Goal: Task Accomplishment & Management: Manage account settings

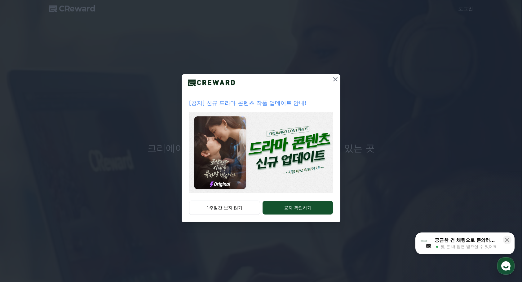
click at [302, 153] on img at bounding box center [261, 152] width 144 height 81
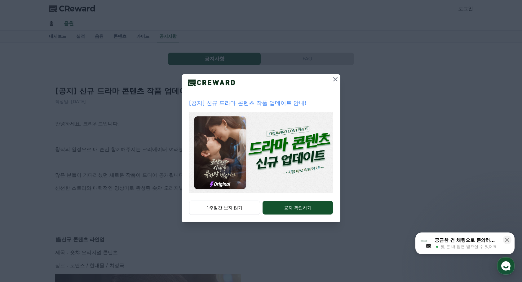
click at [98, 154] on div "[공지] 신규 드라마 콘텐츠 작품 업데이트 안내! 1주일간 보지 않기 공지 확인하기" at bounding box center [261, 116] width 522 height 232
click at [235, 205] on button "1주일간 보지 않기" at bounding box center [224, 208] width 71 height 14
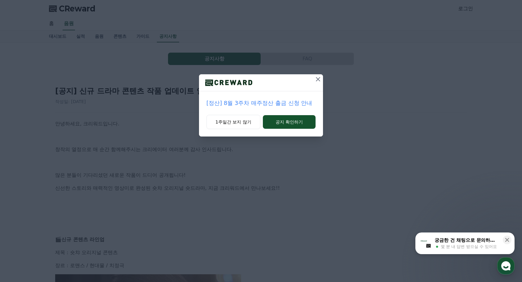
click at [316, 81] on icon at bounding box center [318, 79] width 4 height 4
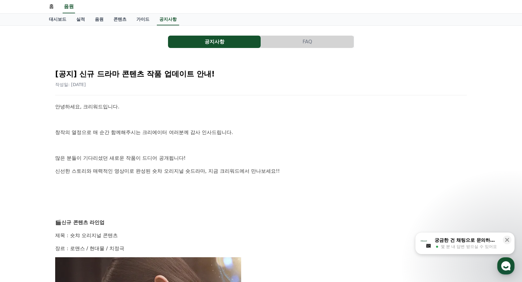
scroll to position [31, 0]
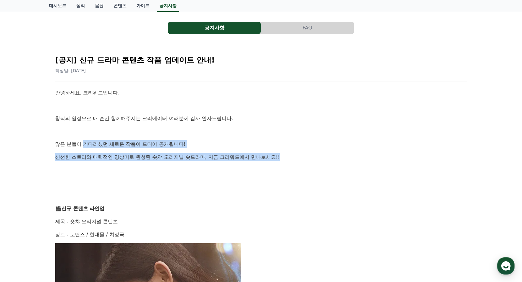
drag, startPoint x: 90, startPoint y: 144, endPoint x: 321, endPoint y: 160, distance: 231.3
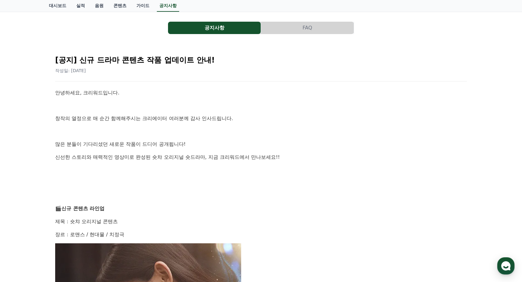
drag, startPoint x: 321, startPoint y: 160, endPoint x: 224, endPoint y: 139, distance: 99.4
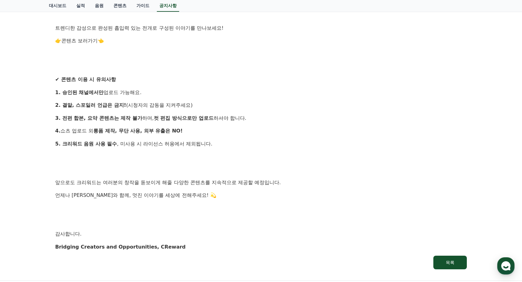
scroll to position [558, 0]
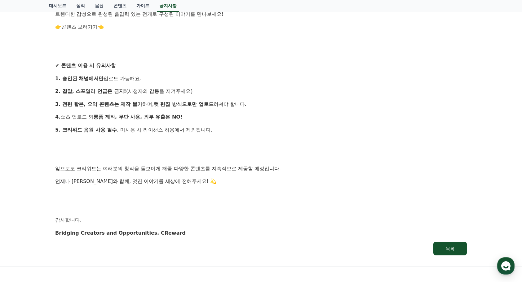
drag, startPoint x: 78, startPoint y: 90, endPoint x: 224, endPoint y: 88, distance: 145.6
click at [224, 88] on p "2. 결말, 스포일러 언급은 금지! (시청자의 감동을 지켜주세요)" at bounding box center [260, 91] width 411 height 8
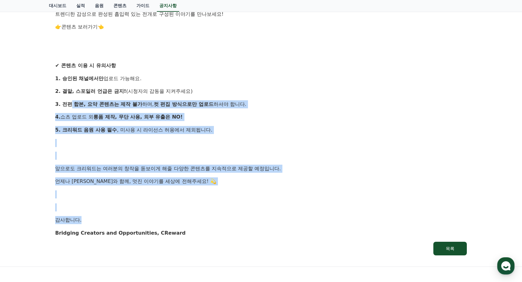
drag, startPoint x: 99, startPoint y: 105, endPoint x: 215, endPoint y: 218, distance: 161.7
drag, startPoint x: 215, startPoint y: 218, endPoint x: 119, endPoint y: 175, distance: 105.3
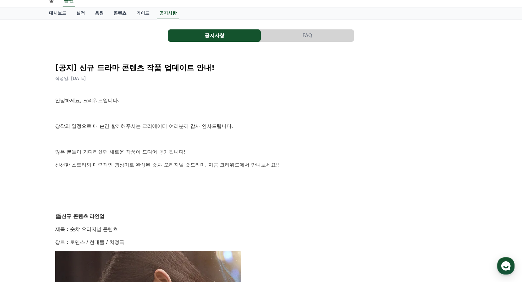
scroll to position [0, 0]
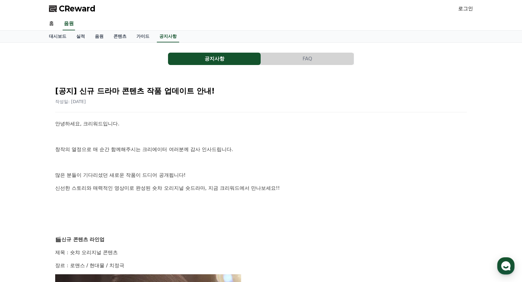
click at [231, 55] on button "공지사항" at bounding box center [214, 59] width 93 height 12
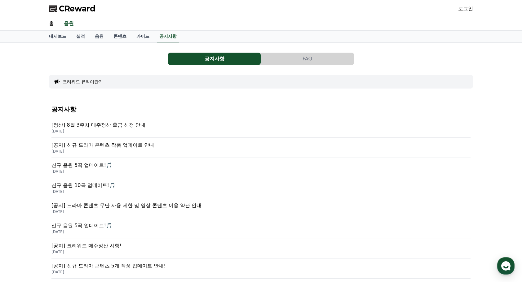
click at [129, 146] on p "[공지] 신규 드라마 콘텐츠 작품 업데이트 안내!" at bounding box center [260, 145] width 419 height 7
click at [94, 200] on div "[공지] 드라마 콘텐츠 무단 사용 제한 및 영상 콘텐츠 이용 약관 안내 2025-07-23" at bounding box center [260, 208] width 419 height 20
click at [76, 7] on span "CReward" at bounding box center [77, 9] width 37 height 10
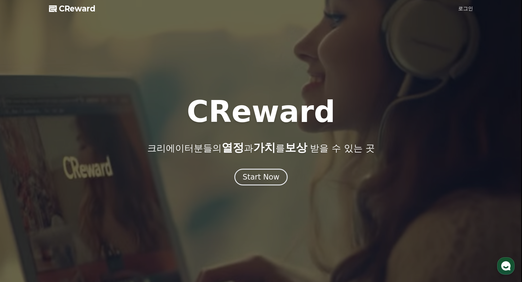
click at [460, 8] on link "로그인" at bounding box center [465, 8] width 15 height 7
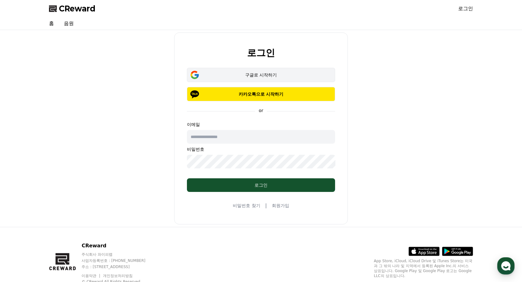
click at [278, 79] on button "구글로 시작하기" at bounding box center [261, 75] width 148 height 14
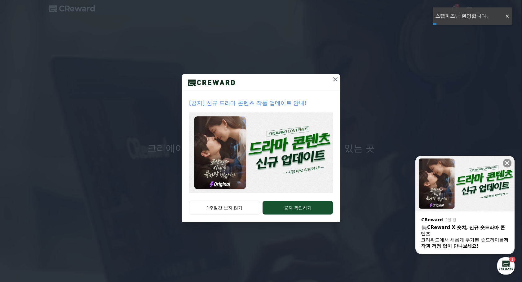
click at [334, 81] on icon at bounding box center [335, 79] width 7 height 7
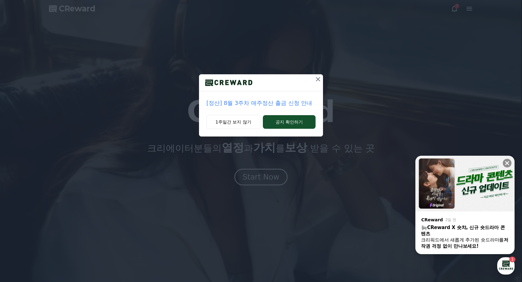
click at [319, 79] on icon at bounding box center [317, 79] width 7 height 7
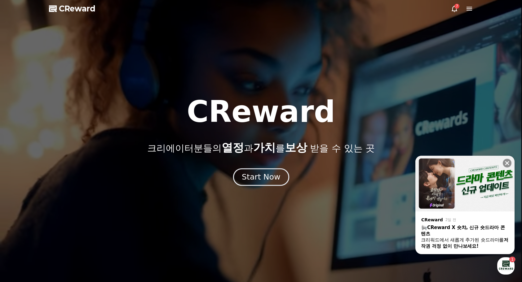
click at [262, 181] on div "Start Now" at bounding box center [261, 177] width 38 height 11
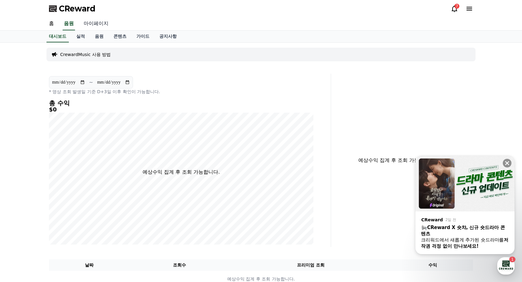
click at [100, 24] on link "마이페이지" at bounding box center [96, 23] width 35 height 13
select select "**********"
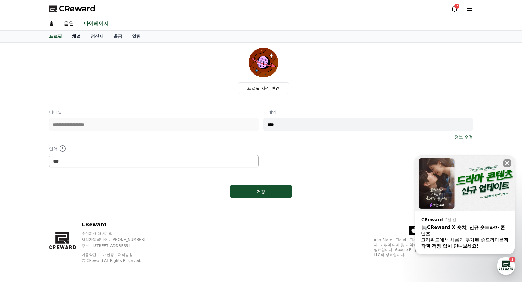
click at [77, 37] on link "채널" at bounding box center [76, 37] width 19 height 12
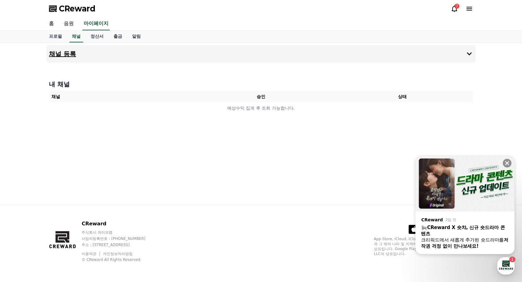
click at [470, 51] on icon at bounding box center [468, 53] width 7 height 7
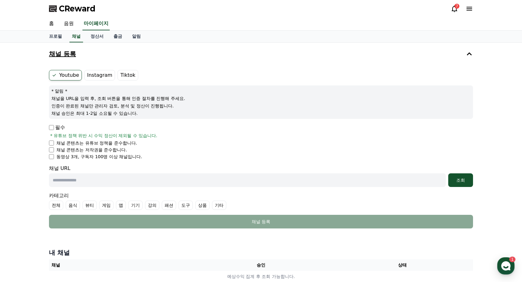
scroll to position [31, 0]
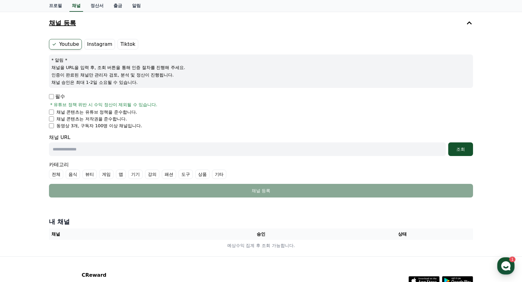
click at [57, 96] on p "필수" at bounding box center [57, 96] width 16 height 7
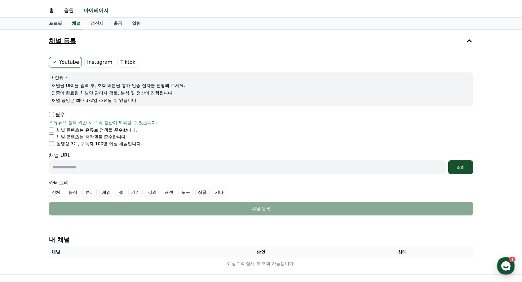
scroll to position [0, 0]
